Goal: Information Seeking & Learning: Get advice/opinions

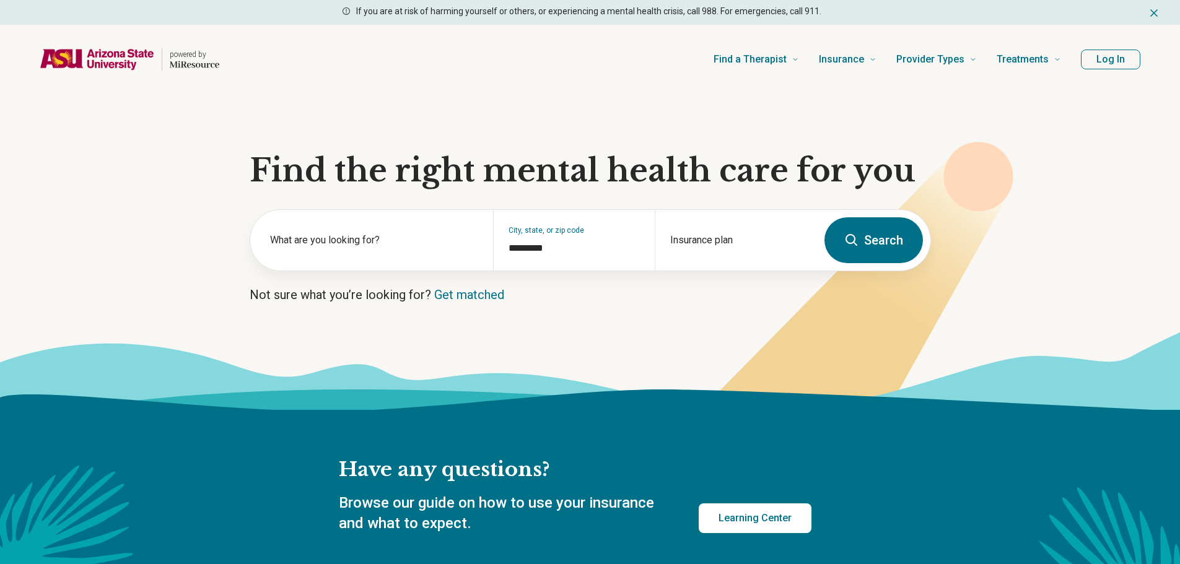
click at [858, 251] on button "Search" at bounding box center [874, 240] width 99 height 46
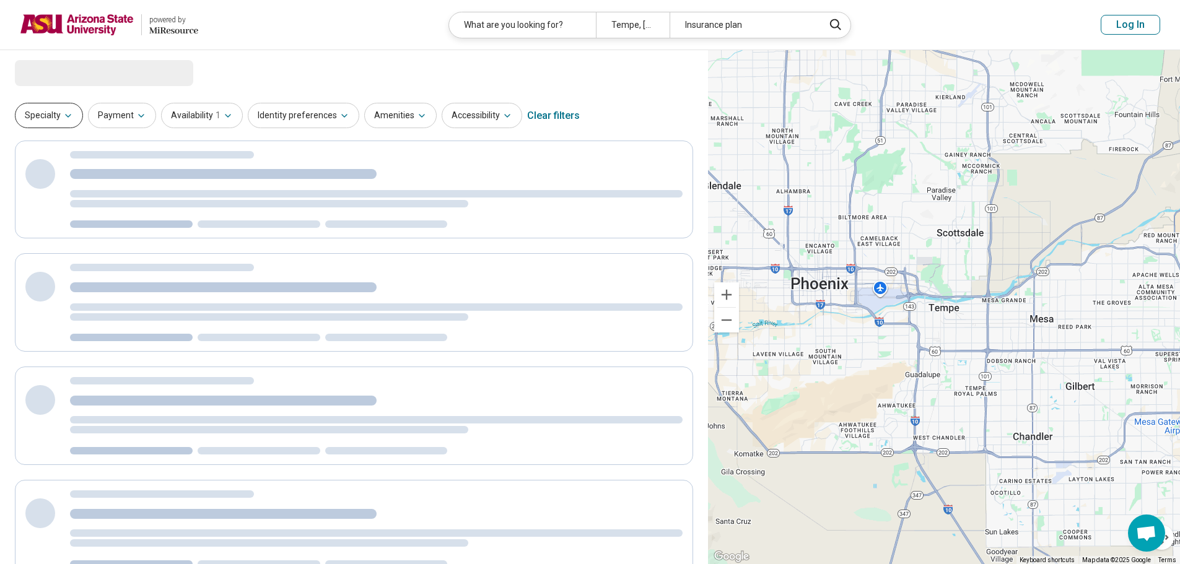
select select "***"
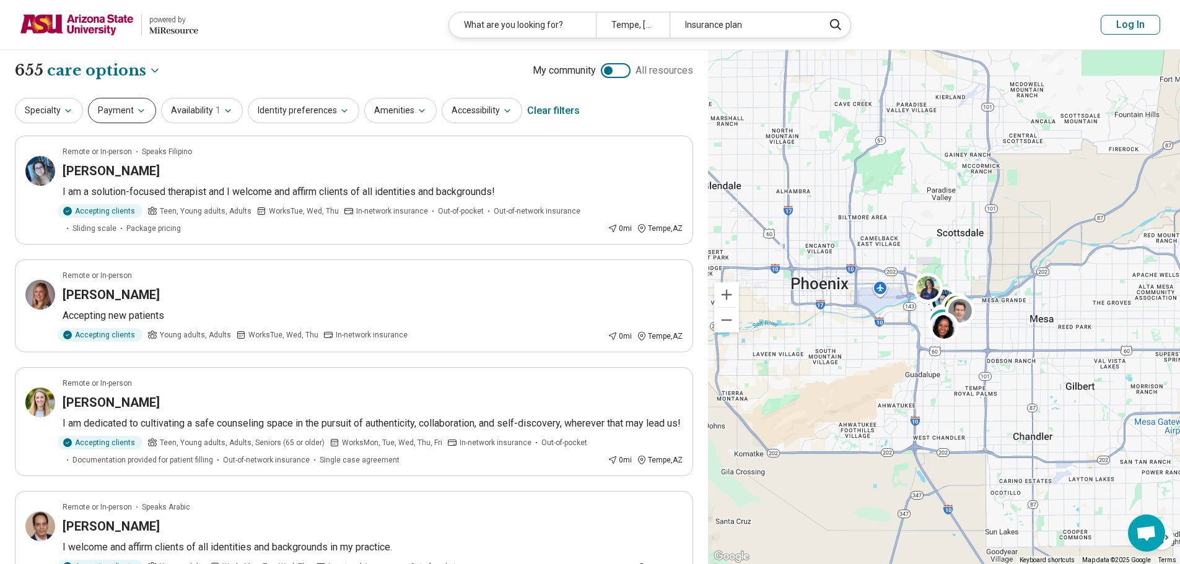
click at [136, 118] on button "Payment" at bounding box center [122, 110] width 68 height 25
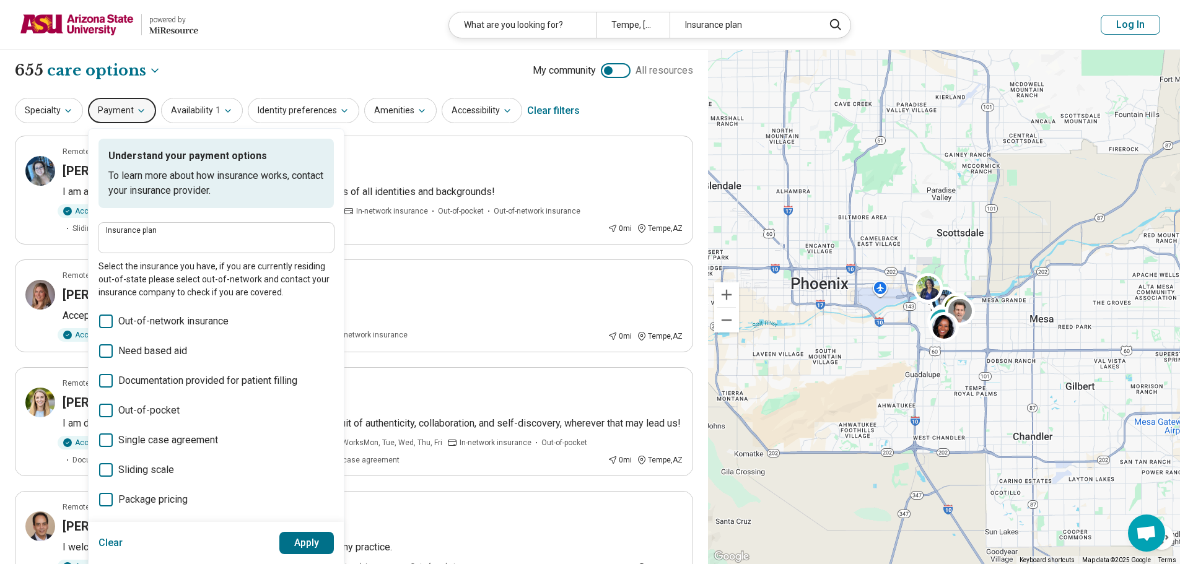
click at [175, 234] on label "Insurance plan" at bounding box center [216, 230] width 221 height 7
click at [175, 235] on input "Insurance plan" at bounding box center [216, 242] width 221 height 15
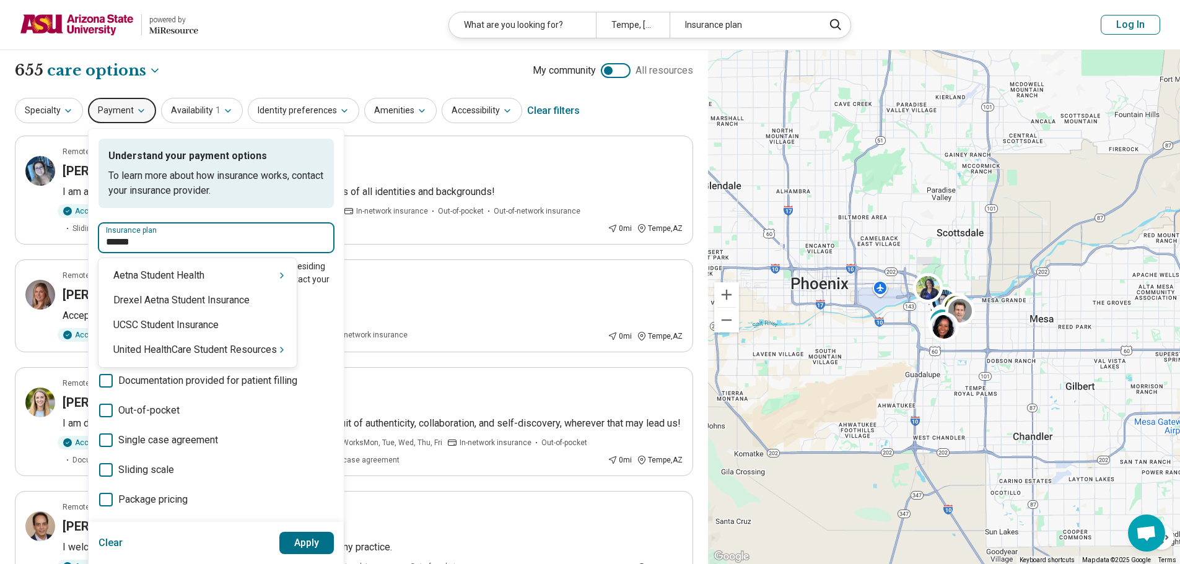
type input "*******"
click at [183, 353] on div "United HealthCare Student Resources" at bounding box center [198, 350] width 198 height 25
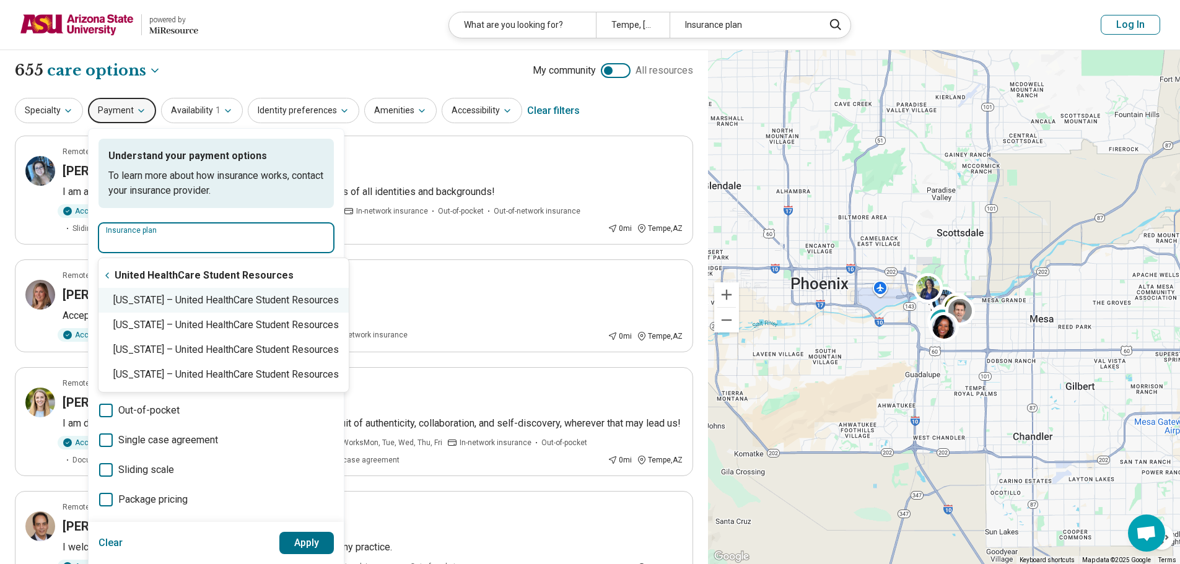
click at [209, 302] on div "Arizona – United HealthCare Student Resources" at bounding box center [224, 300] width 250 height 25
type input "**********"
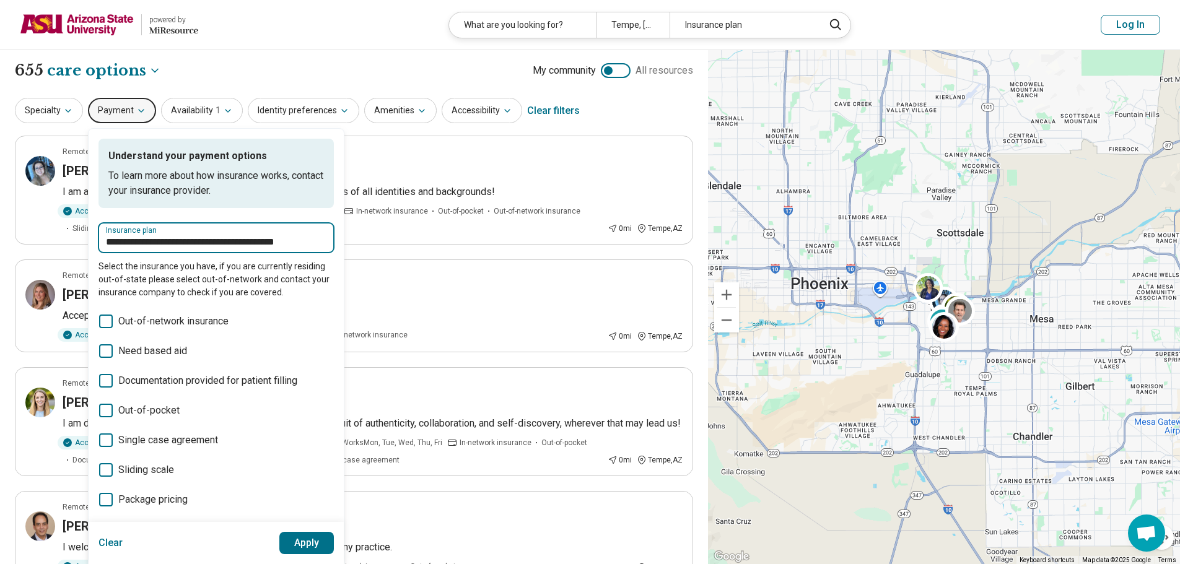
click button "Apply" at bounding box center [306, 543] width 55 height 22
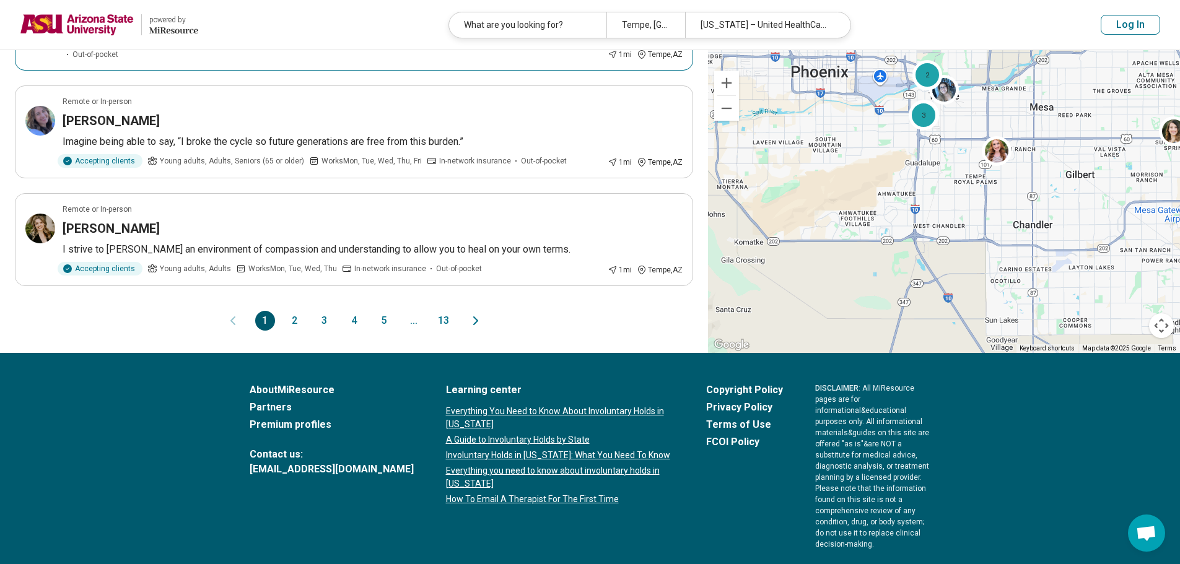
scroll to position [1053, 0]
click at [287, 310] on button "2" at bounding box center [295, 320] width 20 height 20
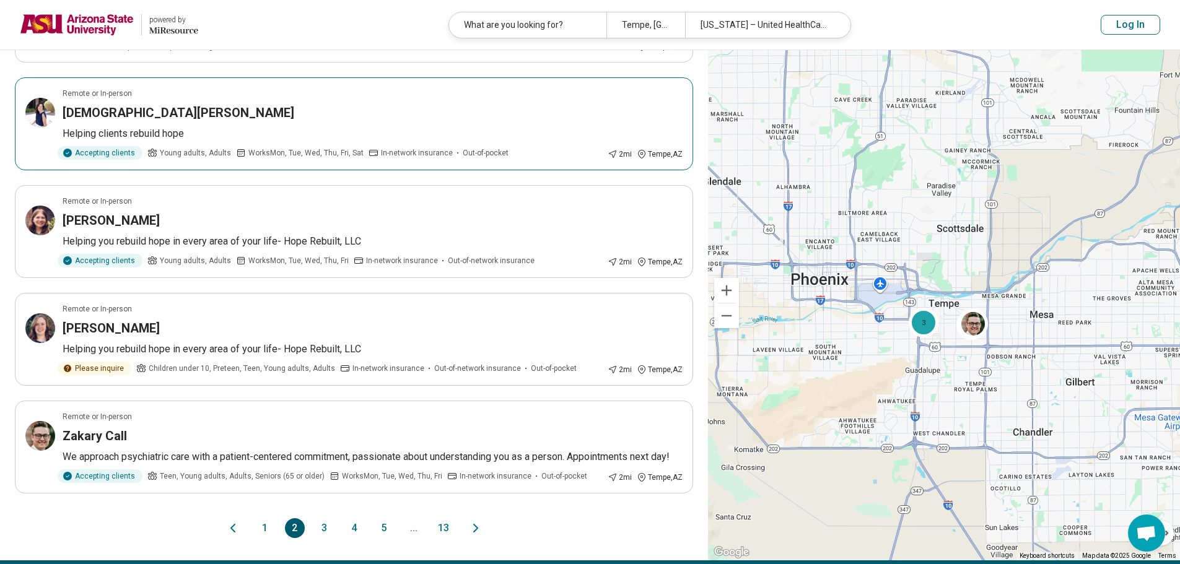
scroll to position [743, 0]
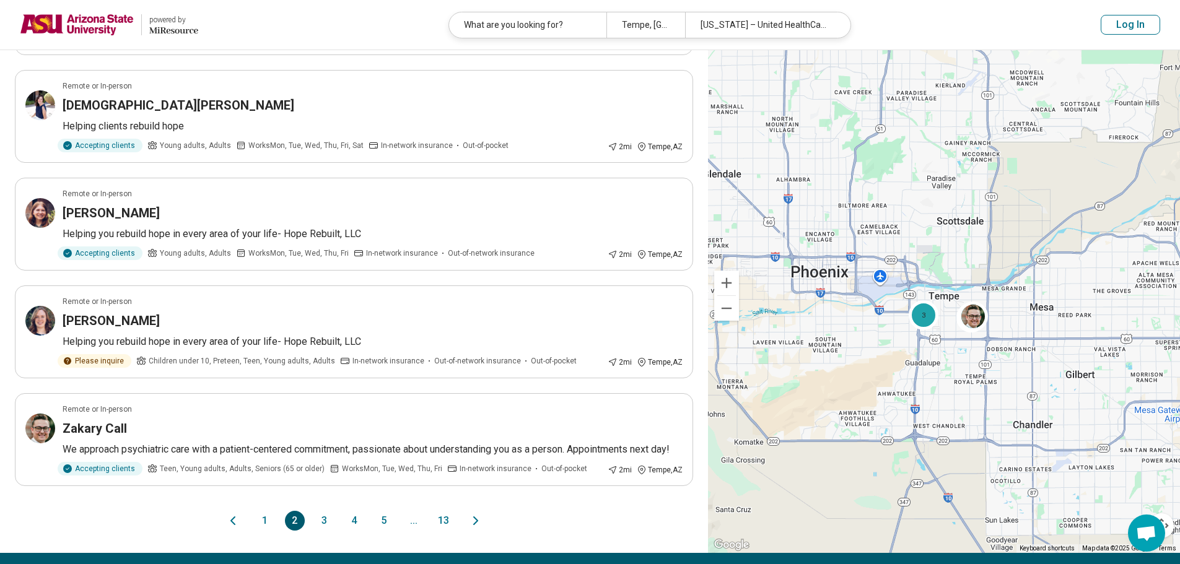
click at [327, 511] on button "3" at bounding box center [325, 521] width 20 height 20
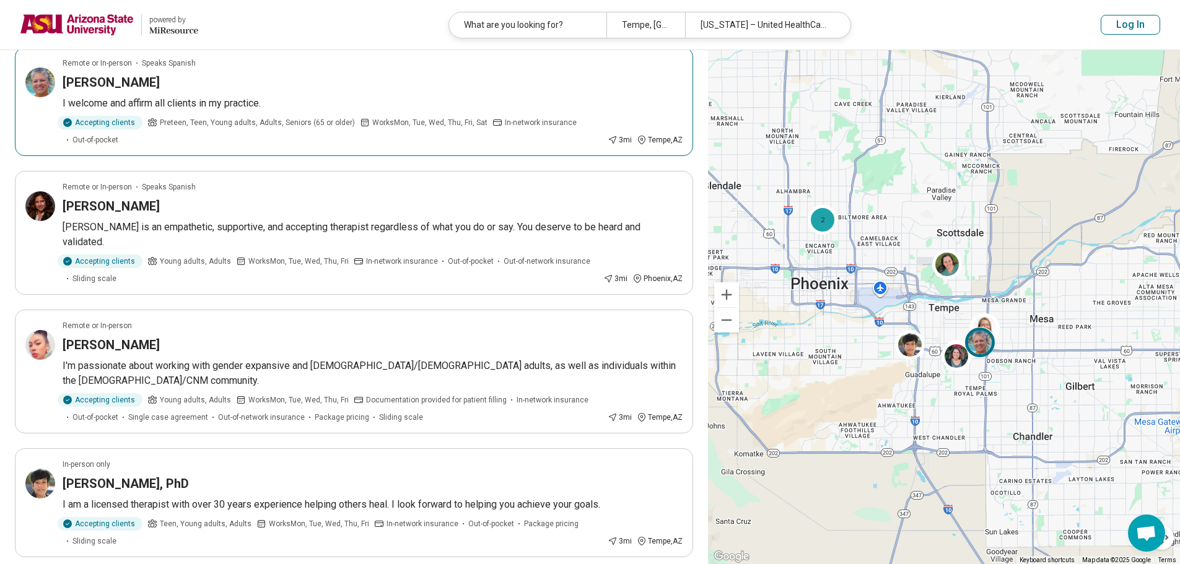
scroll to position [867, 0]
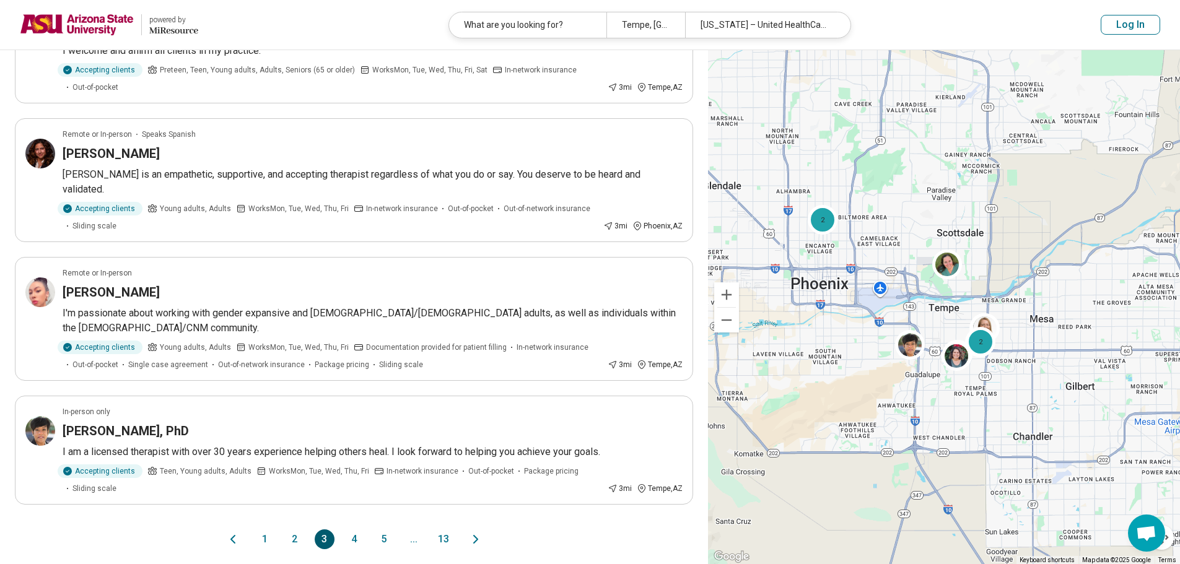
click at [363, 530] on button "4" at bounding box center [354, 540] width 20 height 20
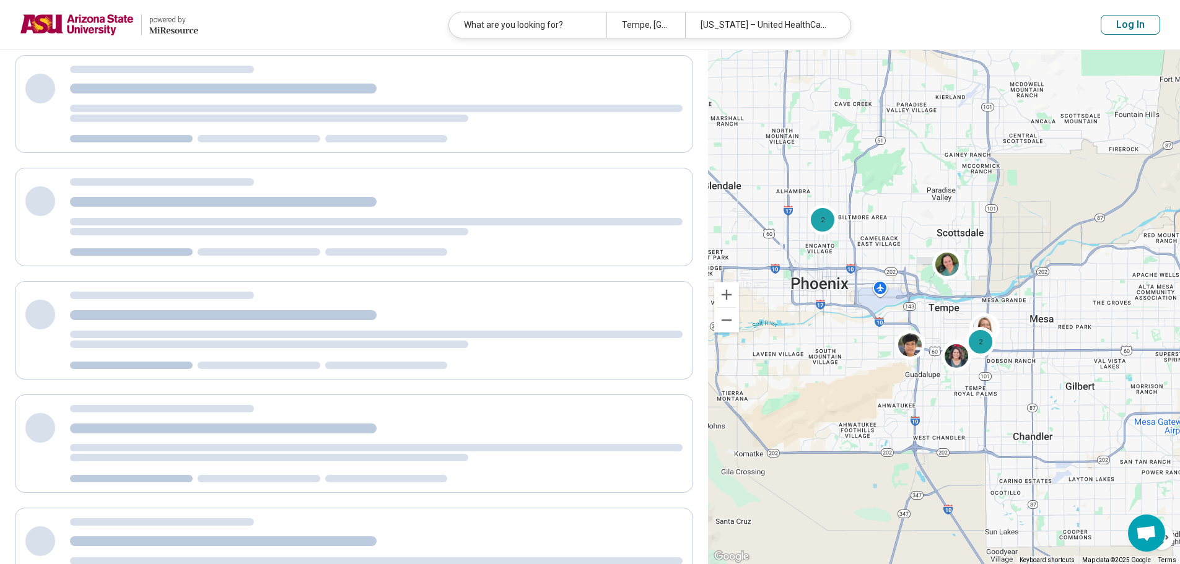
scroll to position [0, 0]
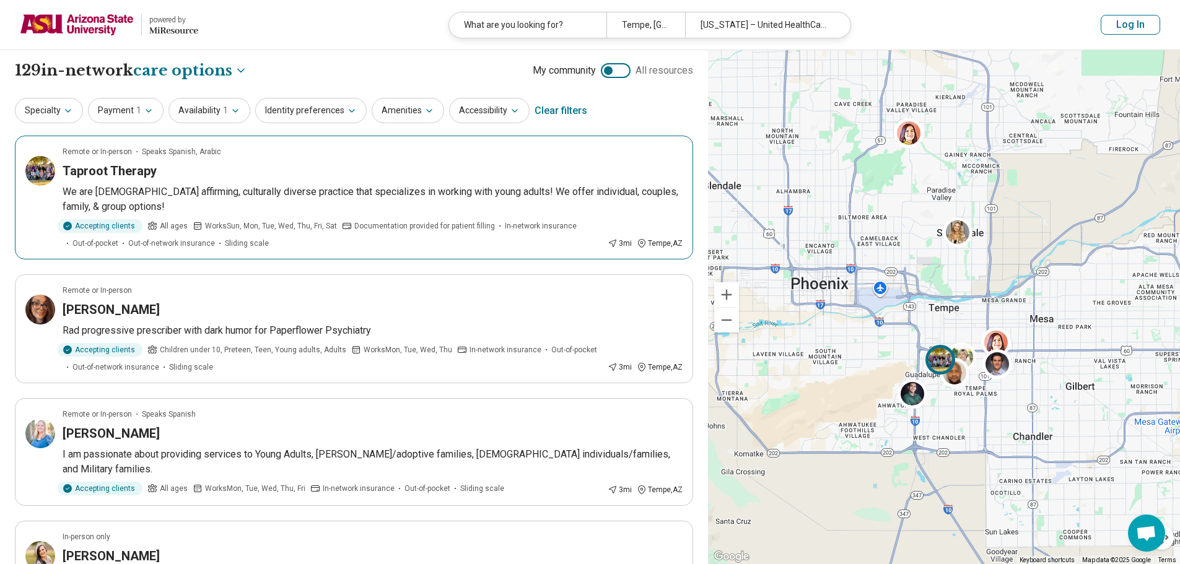
click at [178, 168] on div "Taproot Therapy" at bounding box center [373, 170] width 620 height 17
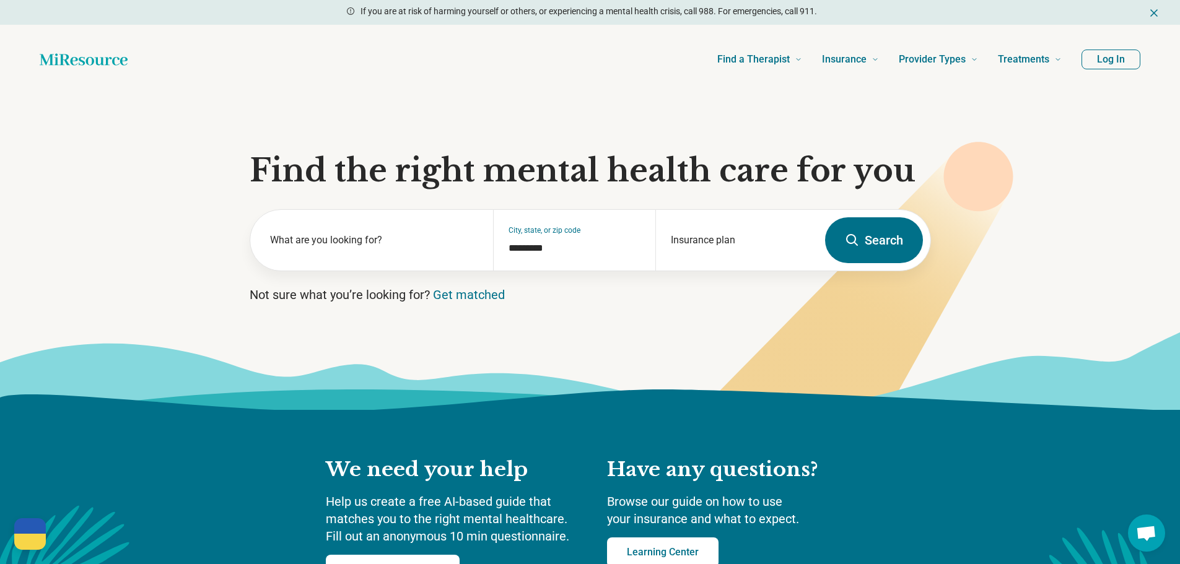
click at [871, 227] on button "Search" at bounding box center [874, 240] width 98 height 46
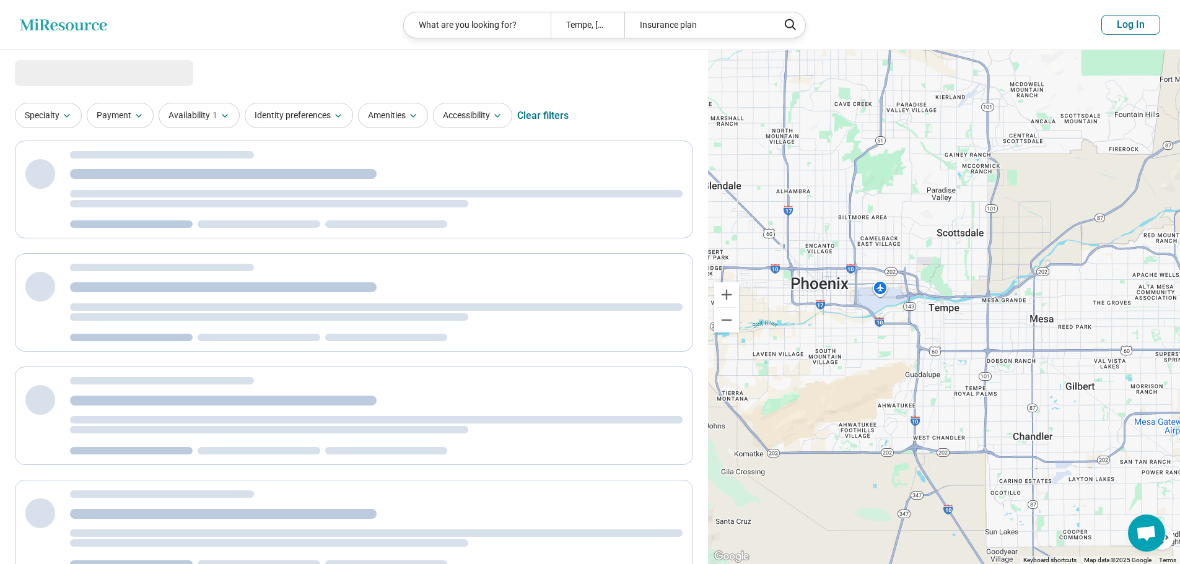
select select "***"
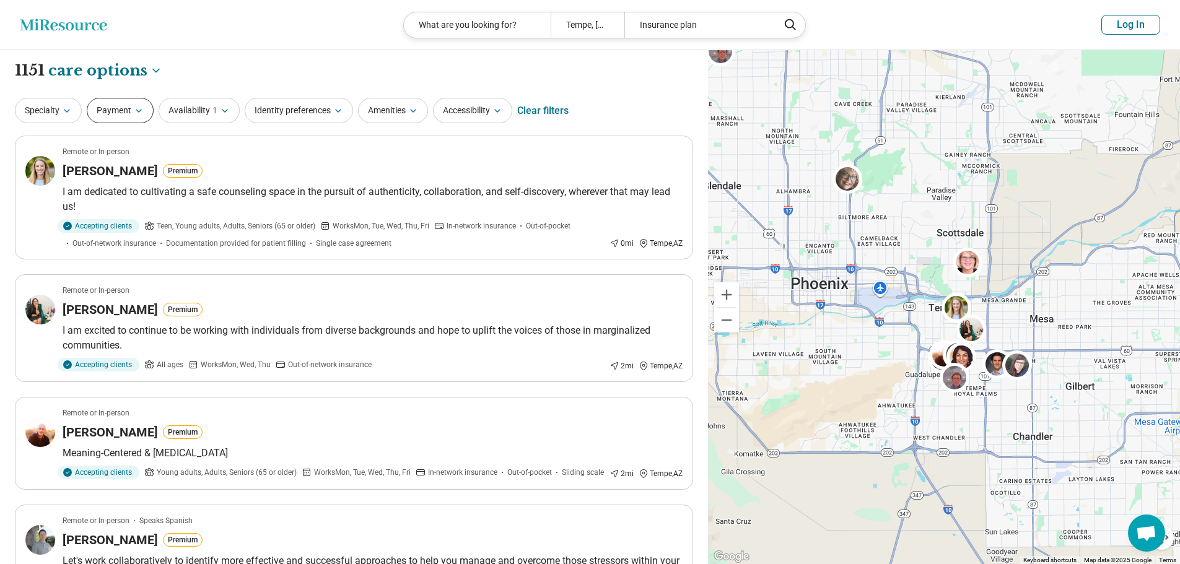
click at [126, 114] on button "Payment" at bounding box center [120, 110] width 67 height 25
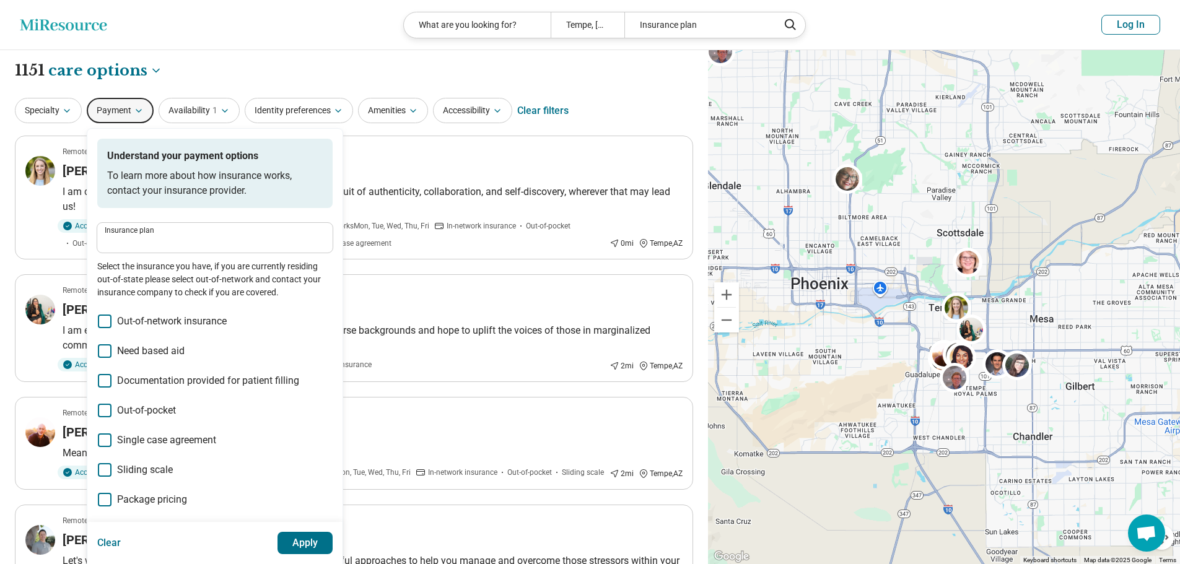
click at [149, 230] on label "Insurance plan" at bounding box center [215, 230] width 221 height 7
click at [149, 235] on input "Insurance plan" at bounding box center [215, 242] width 221 height 15
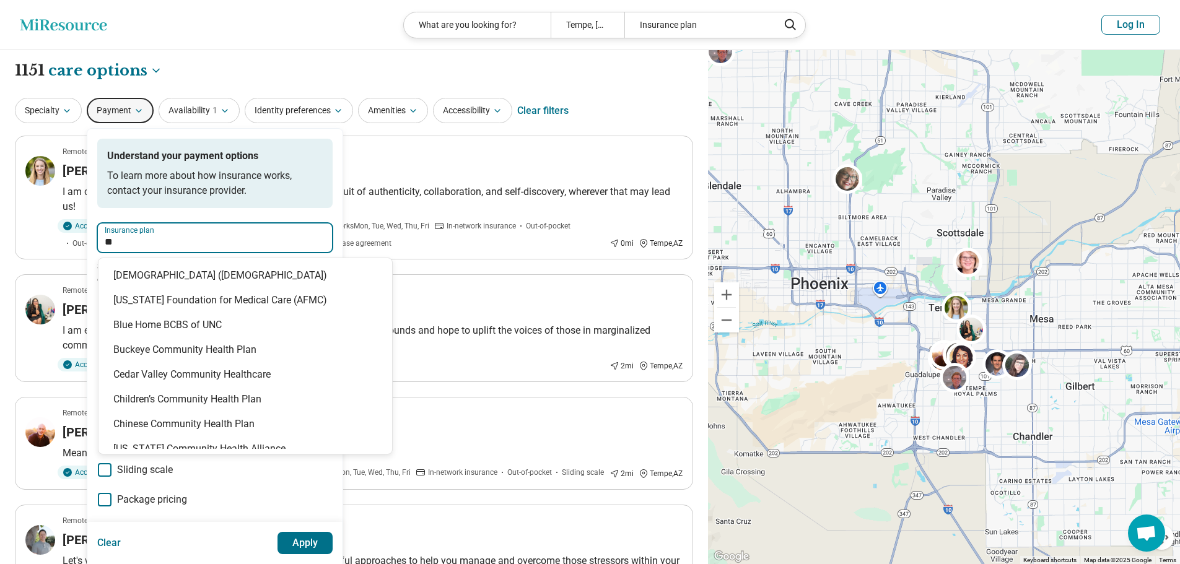
type input "*"
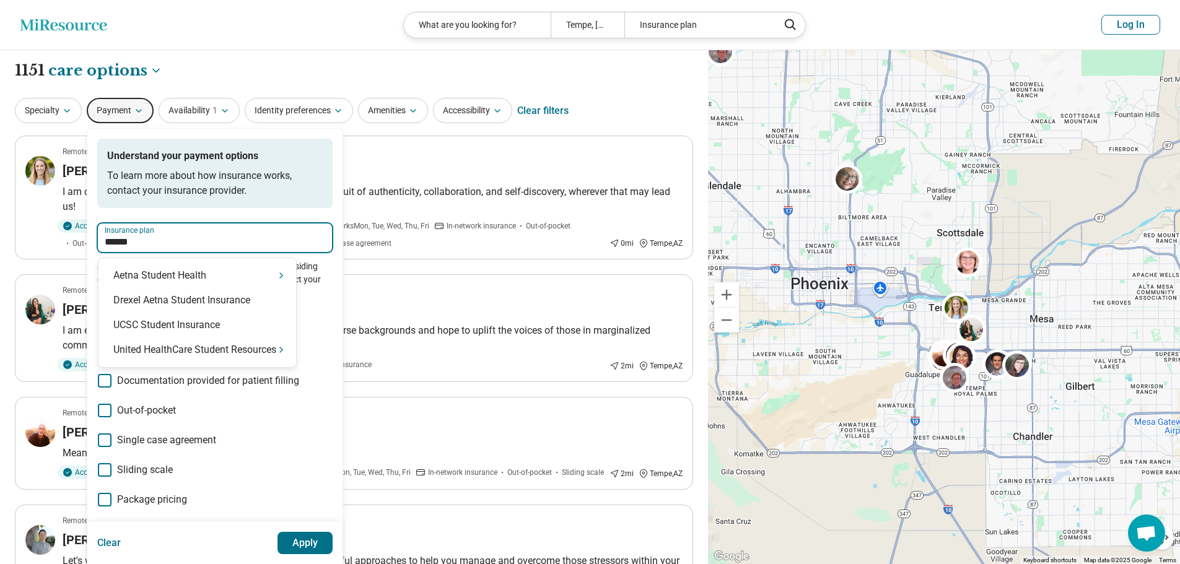
type input "*******"
click at [233, 349] on div "United HealthCare Student Resources" at bounding box center [198, 350] width 198 height 25
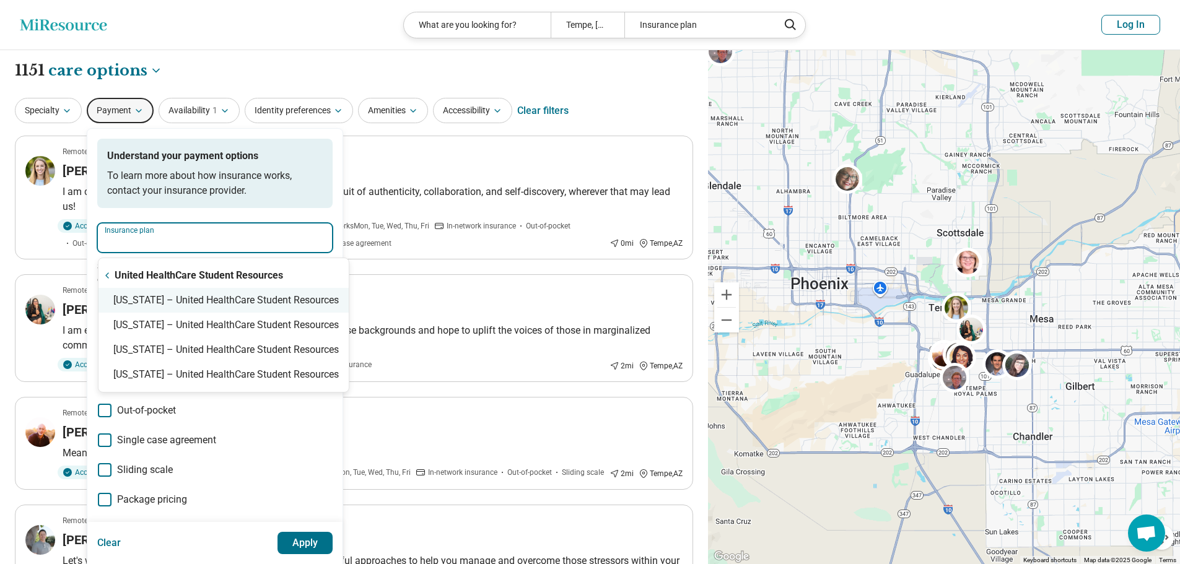
click at [195, 295] on div "Arizona – United HealthCare Student Resources" at bounding box center [224, 300] width 250 height 25
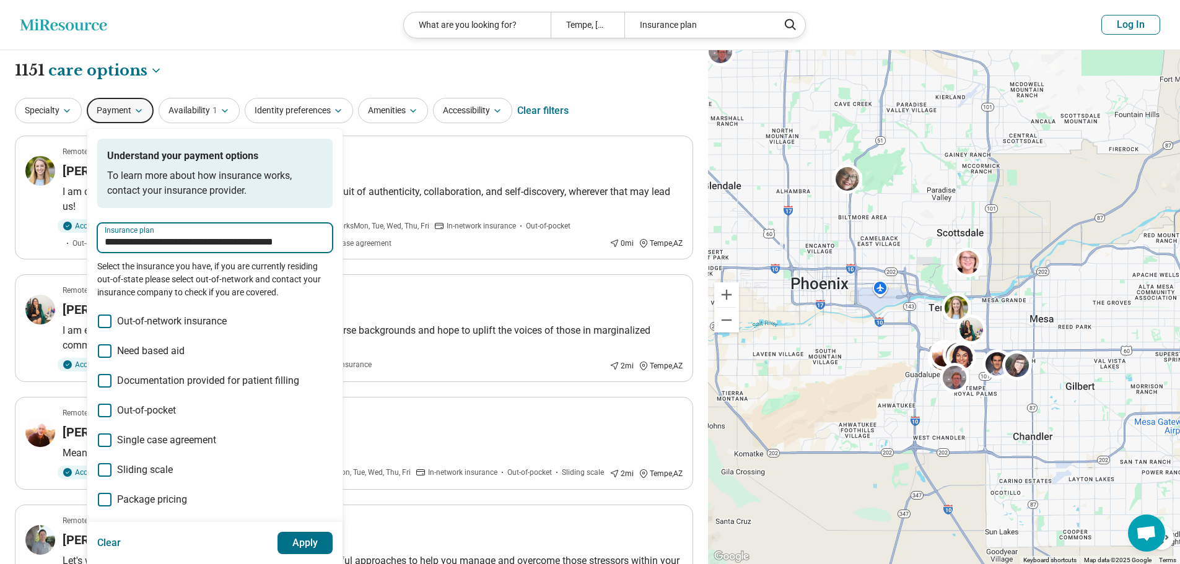
type input "**********"
click at [304, 537] on button "Apply" at bounding box center [306, 543] width 56 height 22
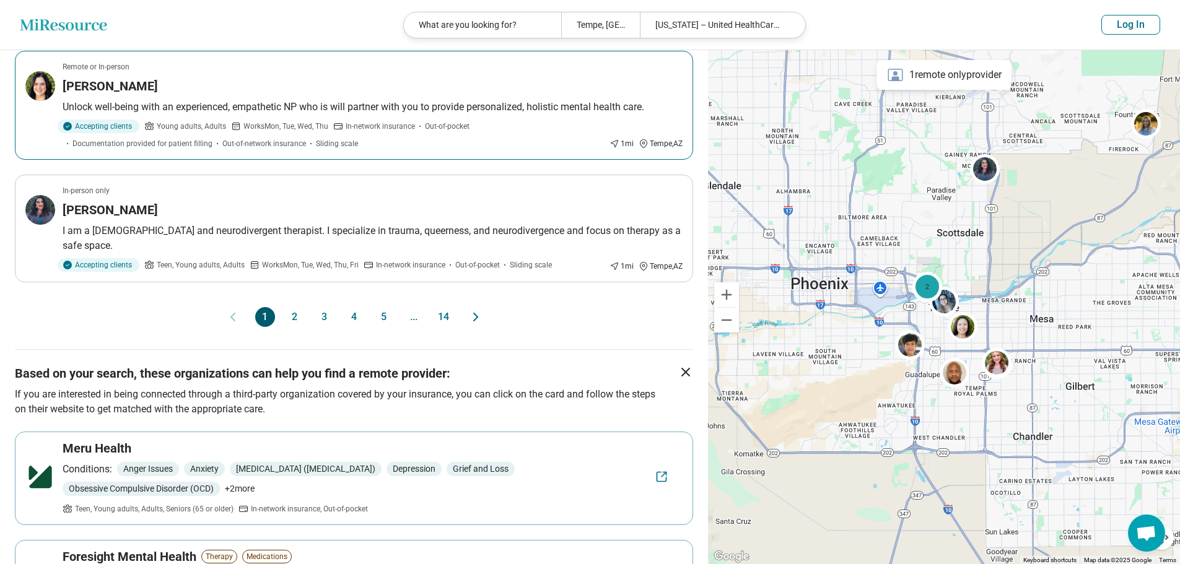
scroll to position [1053, 0]
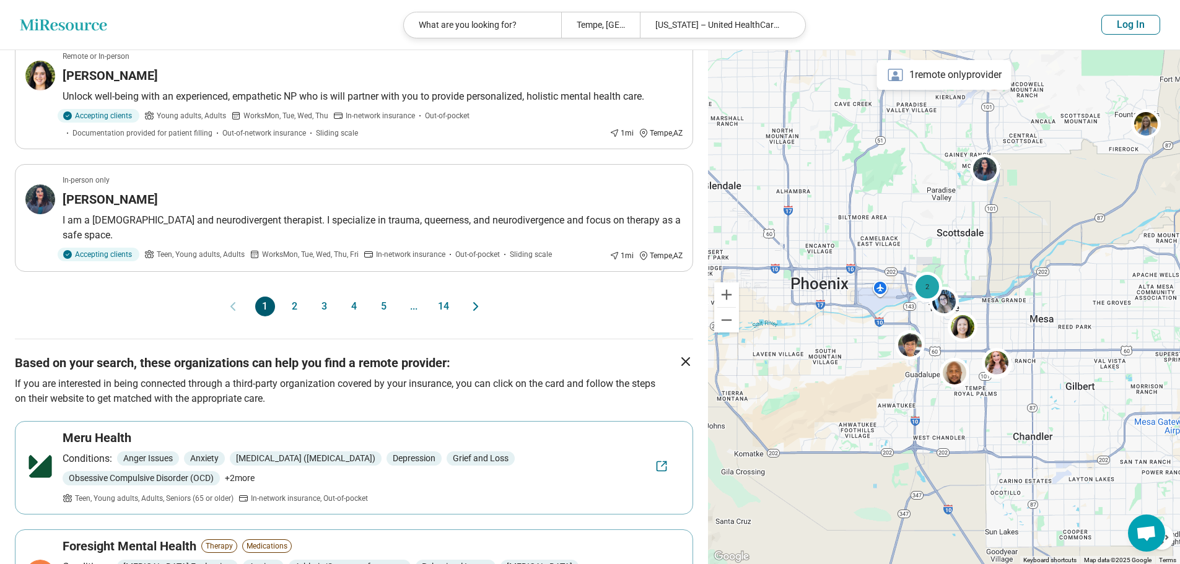
click at [323, 307] on button "3" at bounding box center [325, 307] width 20 height 20
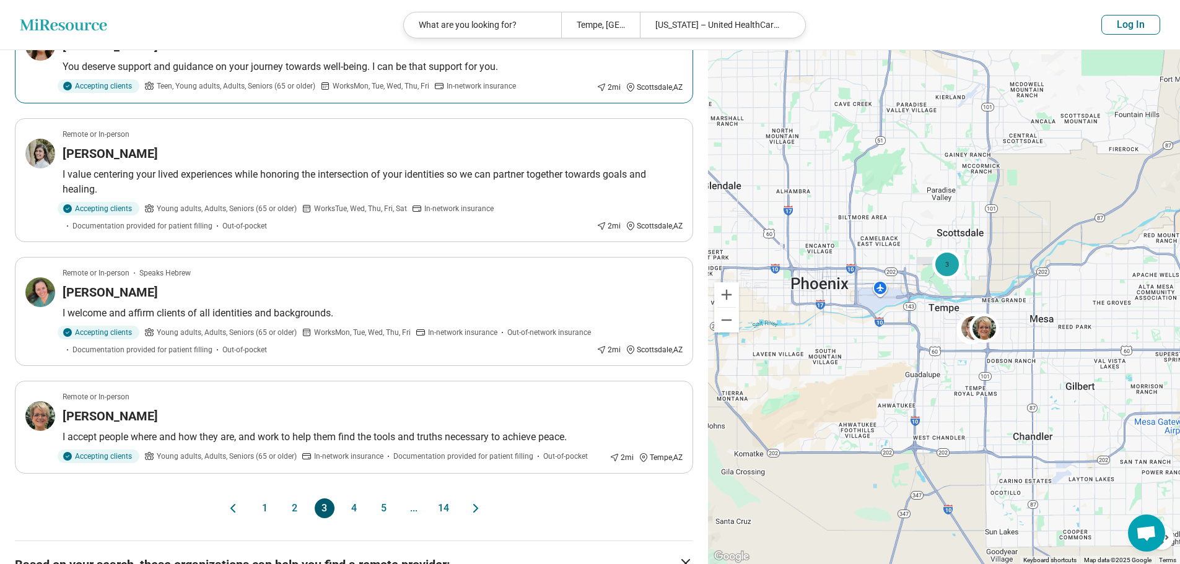
scroll to position [805, 0]
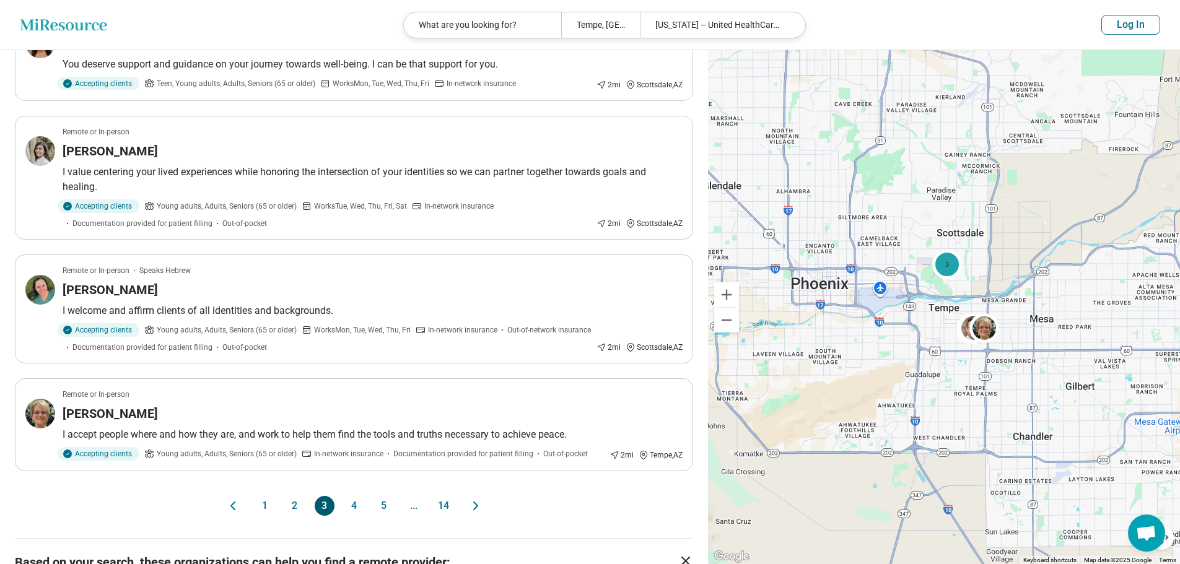
click at [354, 496] on button "4" at bounding box center [354, 506] width 20 height 20
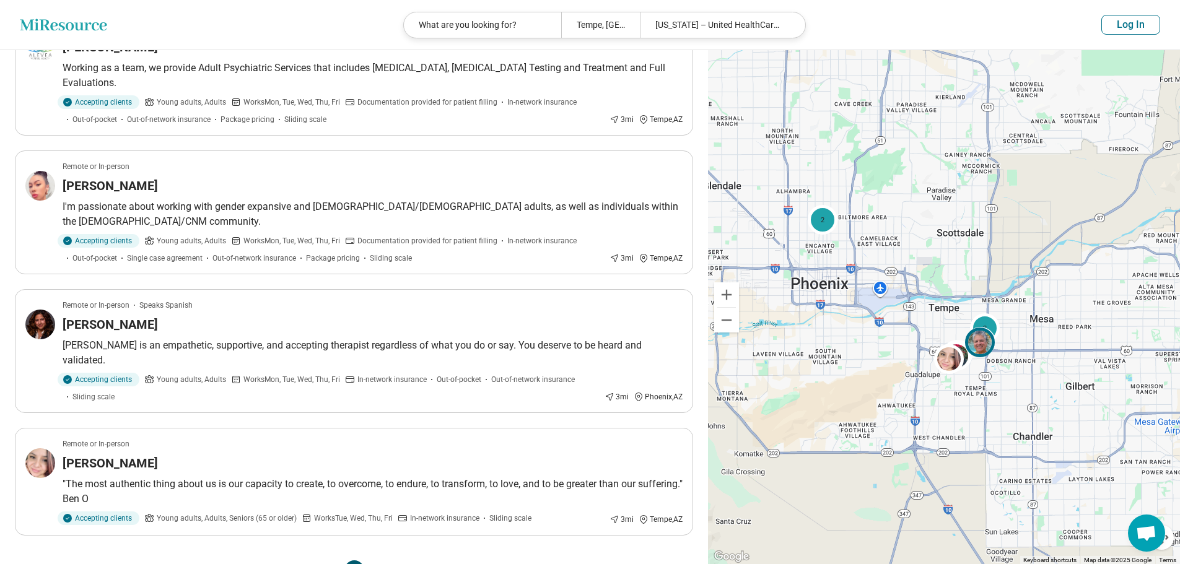
scroll to position [867, 0]
click at [263, 559] on button "1" at bounding box center [265, 569] width 20 height 20
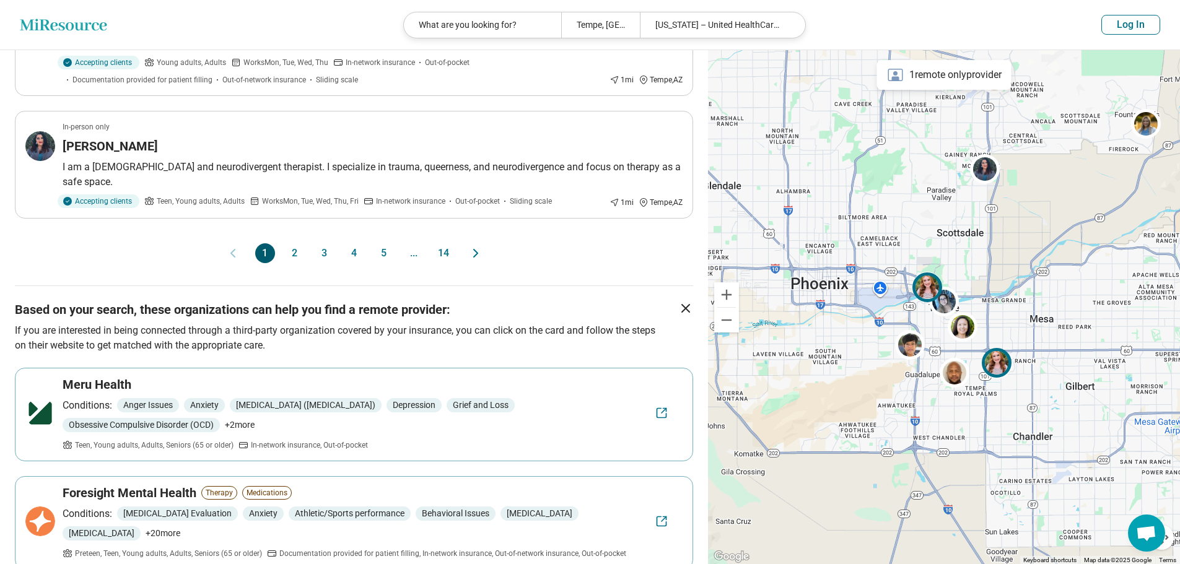
scroll to position [1115, 0]
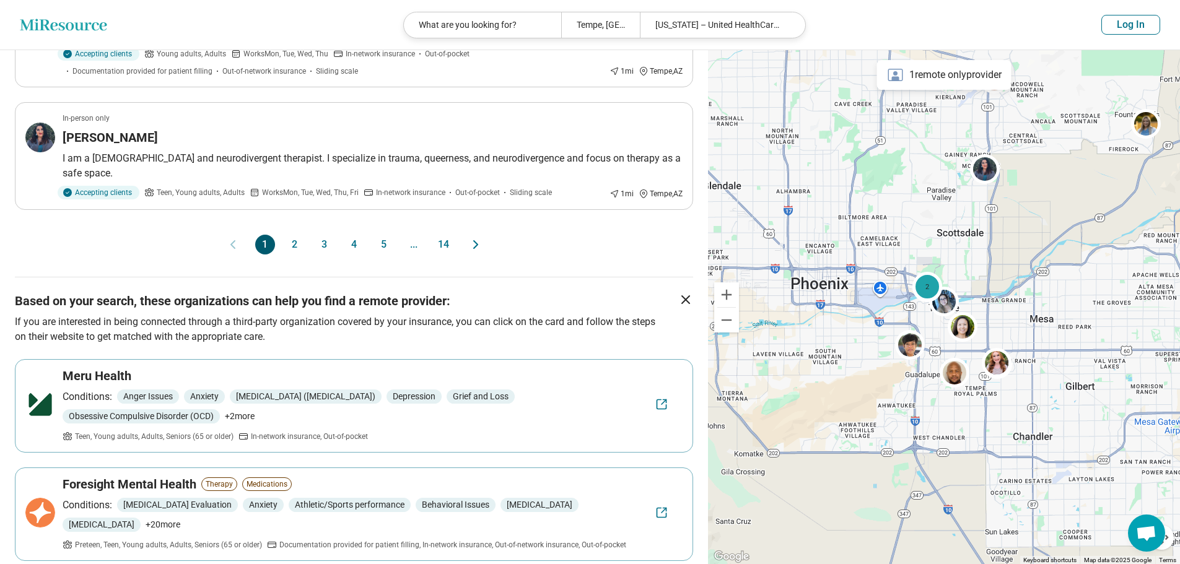
click at [296, 248] on button "2" at bounding box center [295, 245] width 20 height 20
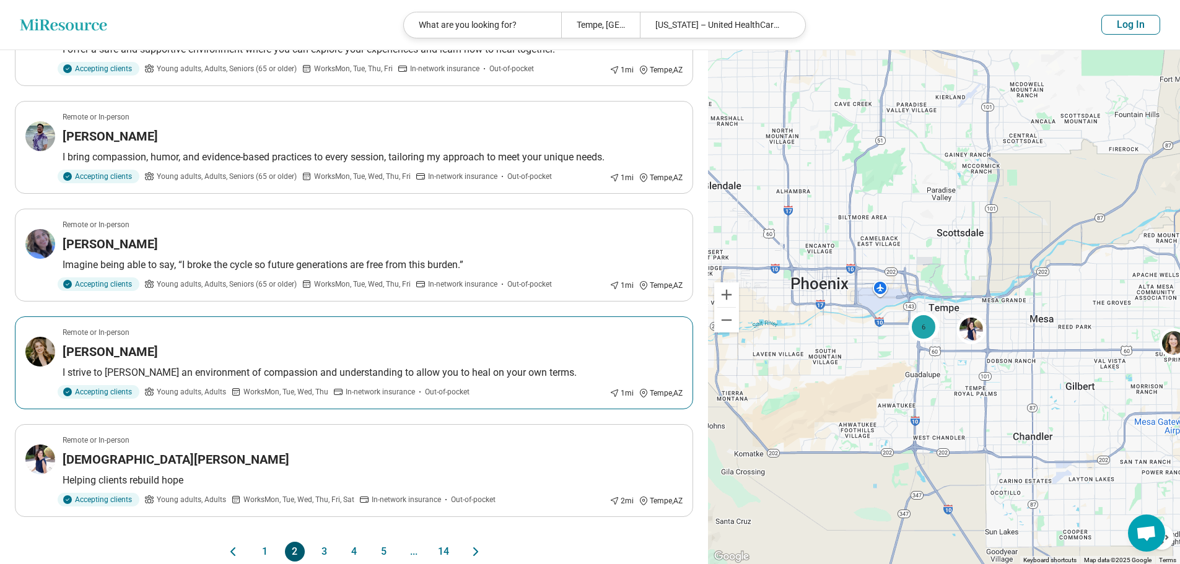
scroll to position [805, 0]
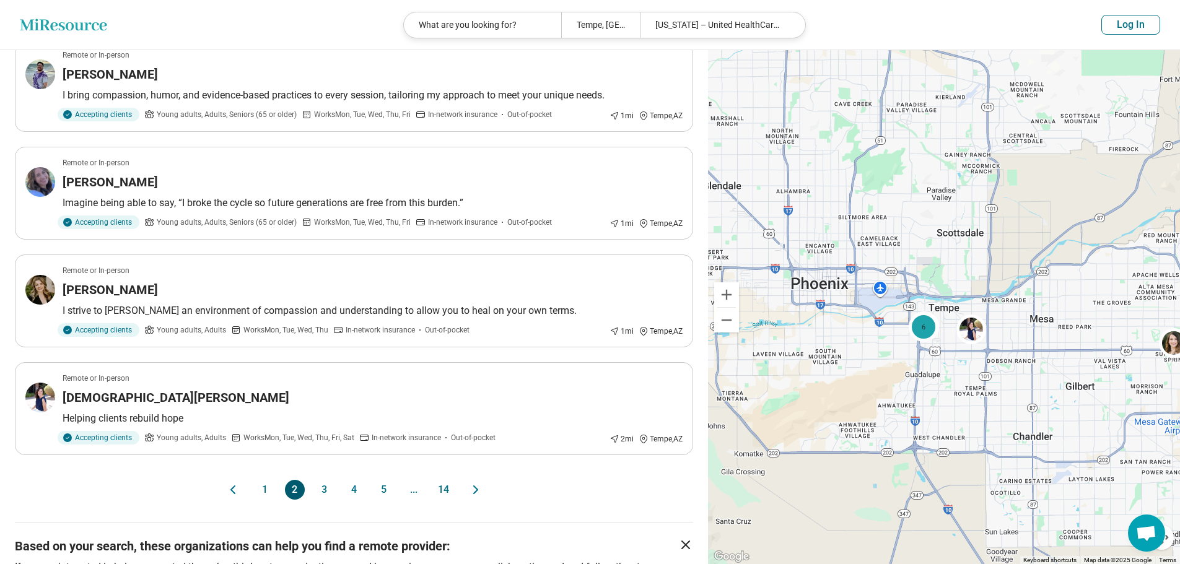
click at [325, 486] on button "3" at bounding box center [325, 490] width 20 height 20
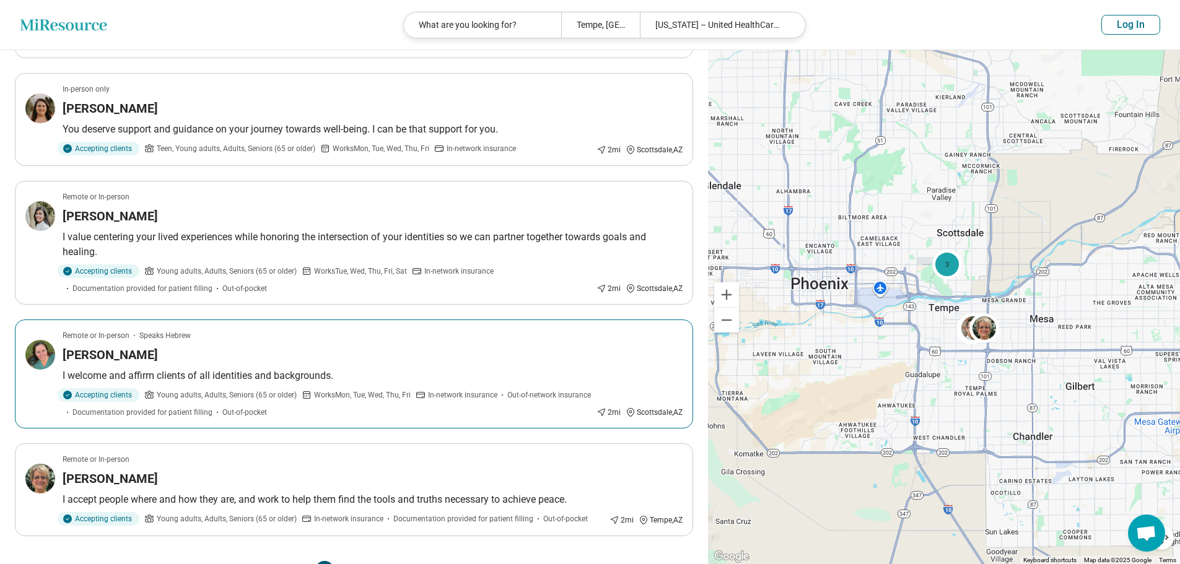
scroll to position [743, 0]
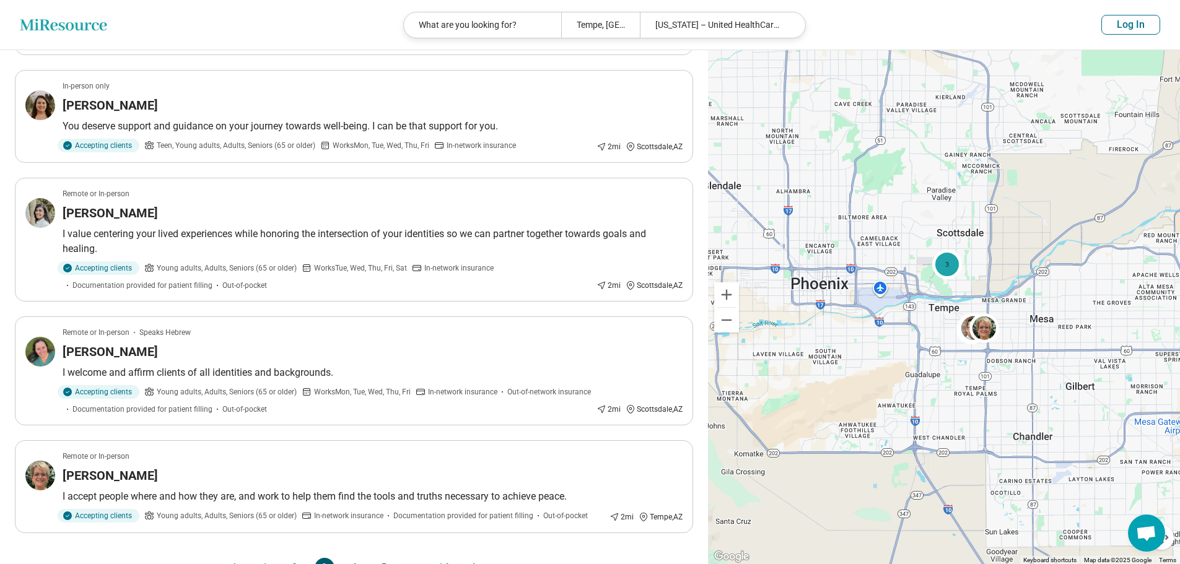
click at [356, 558] on button "4" at bounding box center [354, 568] width 20 height 20
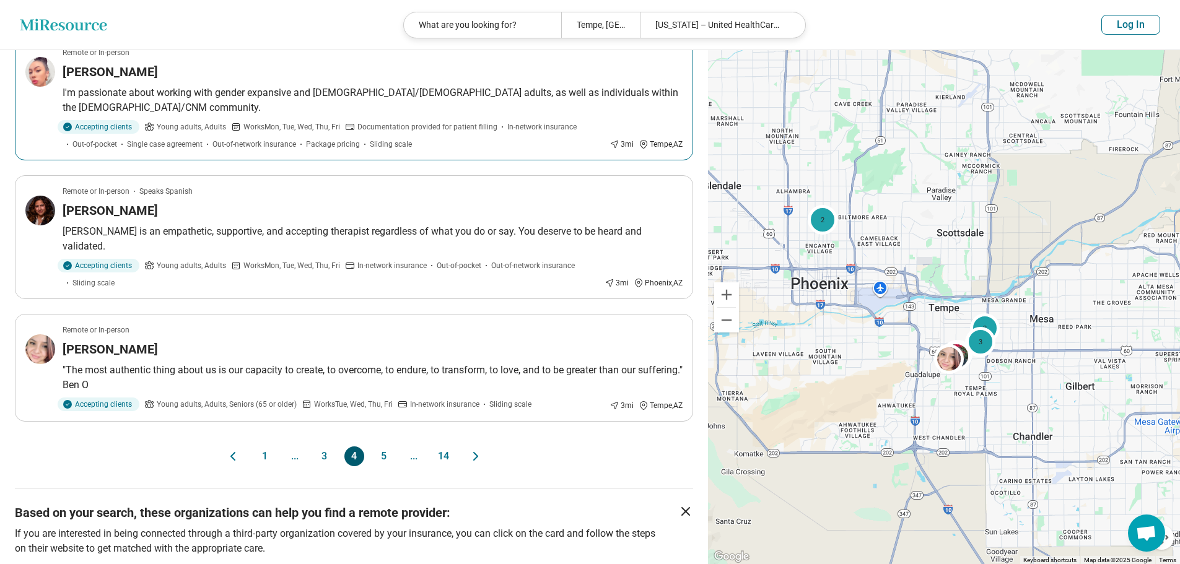
scroll to position [991, 0]
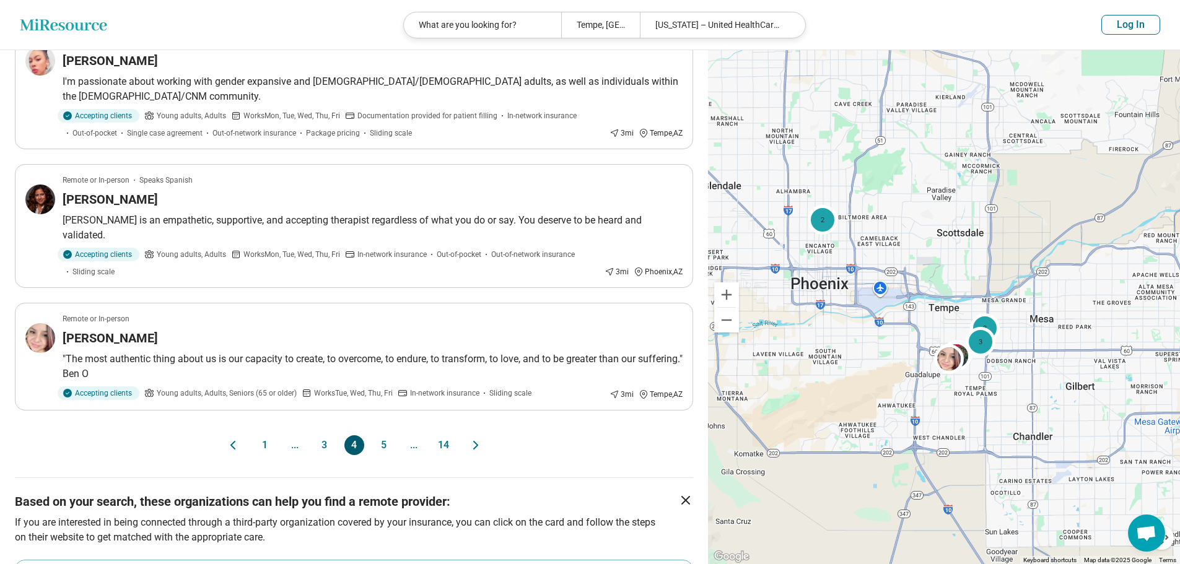
click at [382, 436] on button "5" at bounding box center [384, 446] width 20 height 20
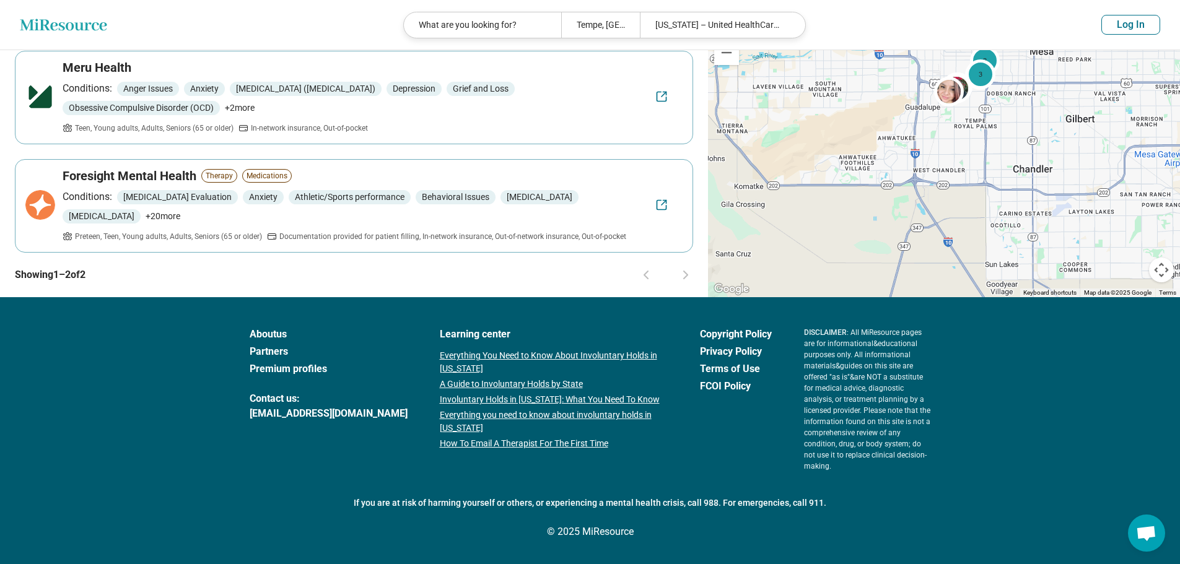
scroll to position [0, 0]
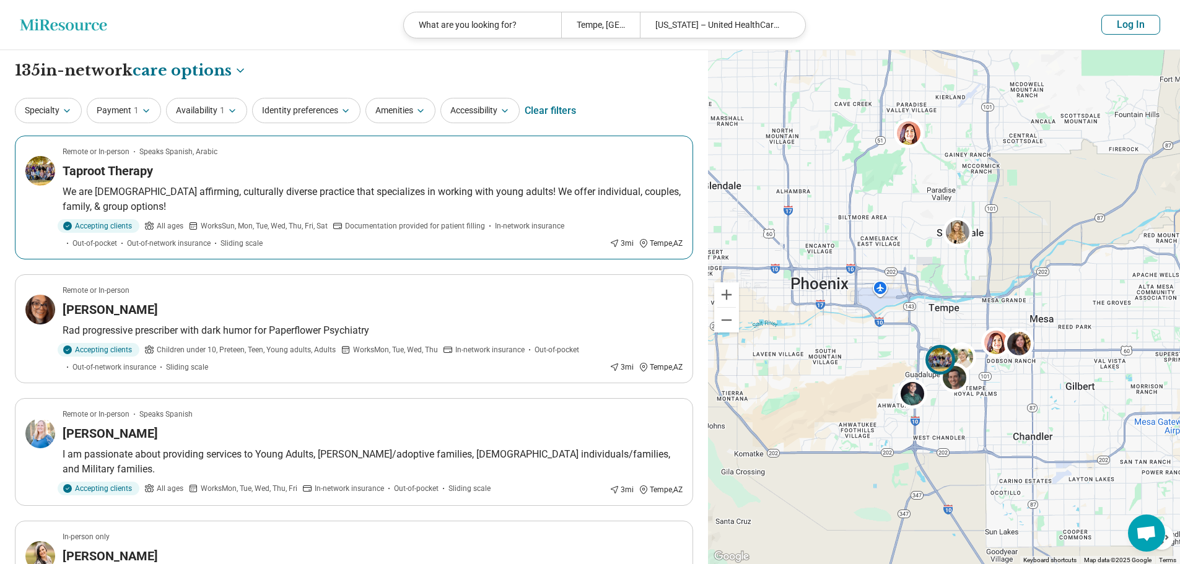
click at [183, 175] on div "Taproot Therapy" at bounding box center [373, 170] width 620 height 17
